Goal: Information Seeking & Learning: Find specific fact

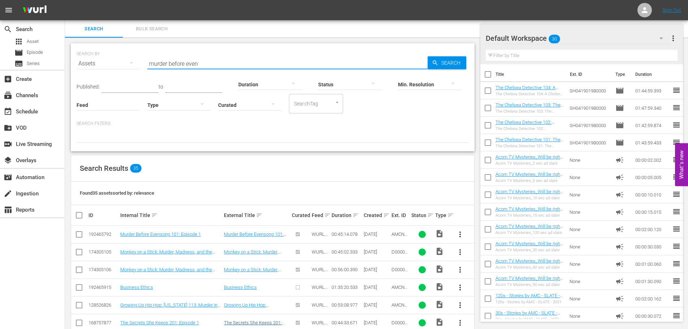
scroll to position [72, 0]
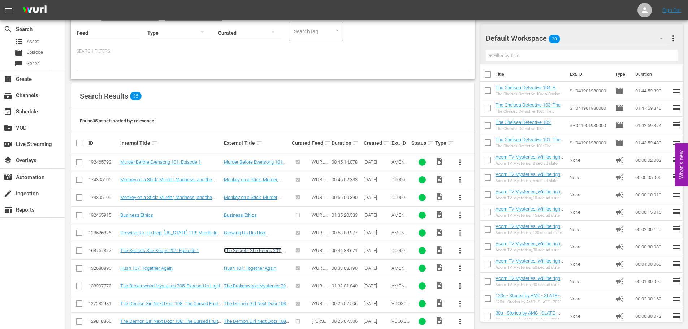
drag, startPoint x: 274, startPoint y: 252, endPoint x: 233, endPoint y: 125, distance: 132.8
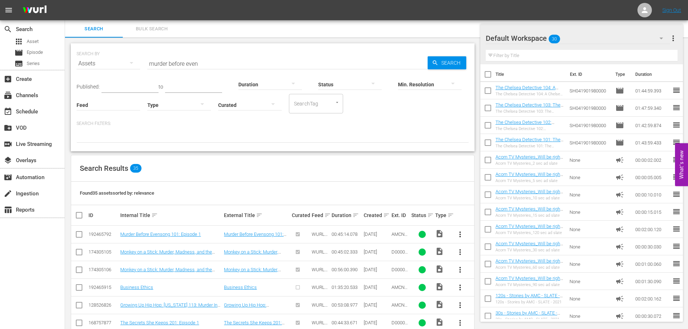
drag, startPoint x: 233, startPoint y: 125, endPoint x: 218, endPoint y: 49, distance: 78.1
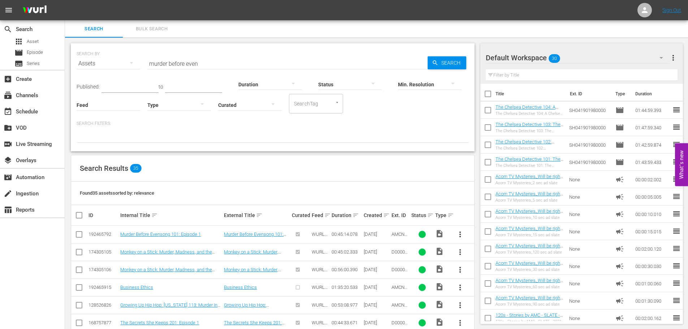
click at [219, 60] on input "murder before even" at bounding box center [287, 63] width 280 height 17
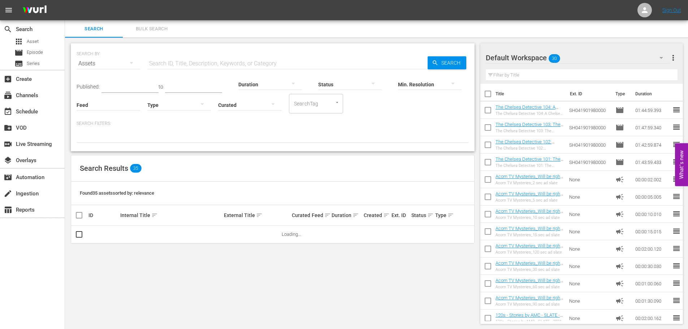
click at [269, 36] on div "Search Bulk Search" at bounding box center [376, 28] width 623 height 17
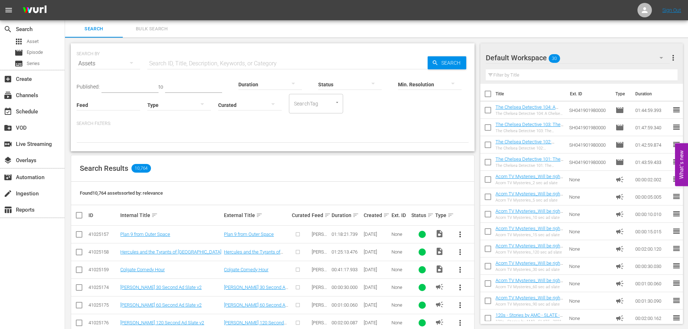
click at [200, 65] on input "text" at bounding box center [287, 63] width 280 height 17
click at [209, 38] on div "SEARCH BY Search By Assets Search ID, Title, Description, Keywords, or Category…" at bounding box center [273, 324] width 416 height 573
click at [171, 43] on div "SEARCH BY Search By Assets Search ID, Title, Description, Keywords, or Category…" at bounding box center [273, 324] width 416 height 573
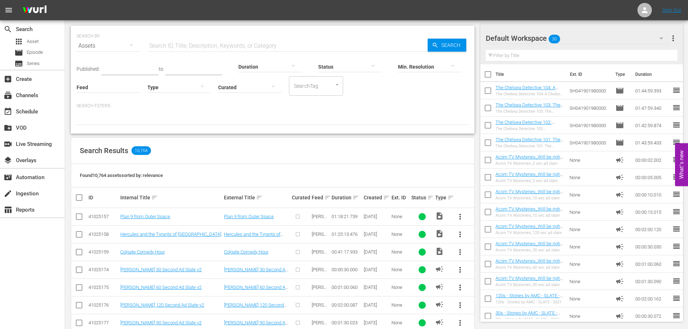
scroll to position [72, 0]
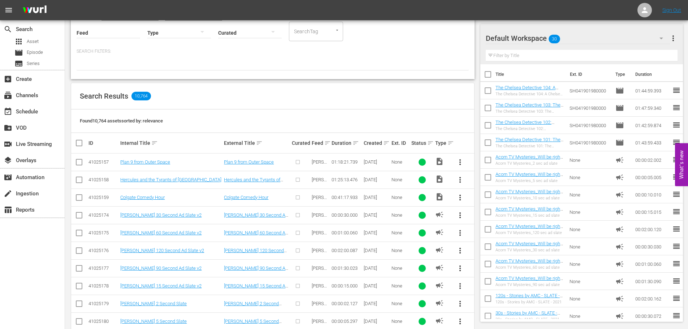
click at [158, 61] on div at bounding box center [273, 64] width 392 height 12
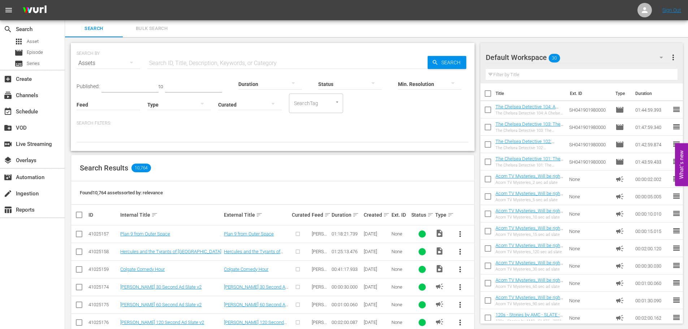
scroll to position [0, 0]
click at [346, 23] on div "Search Bulk Search" at bounding box center [376, 28] width 623 height 17
click at [342, 108] on div "SearchTag" at bounding box center [316, 104] width 54 height 20
click at [374, 106] on div "Published: to Duration Status Min. Resolution Feed Feed Title Type Curated Sear…" at bounding box center [273, 92] width 392 height 41
click at [302, 102] on input "SearchTag" at bounding box center [305, 103] width 27 height 13
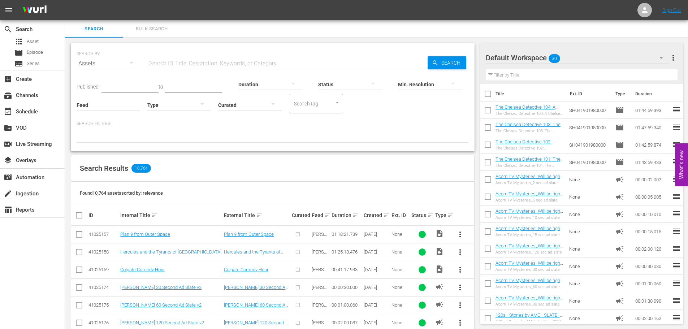
click at [397, 109] on div "Published: to Duration Status Min. Resolution Feed Feed Title Type Curated Sear…" at bounding box center [273, 92] width 392 height 41
click at [266, 129] on div "Search Filters:" at bounding box center [273, 132] width 392 height 22
click at [104, 135] on div at bounding box center [273, 136] width 392 height 12
